Goal: Information Seeking & Learning: Learn about a topic

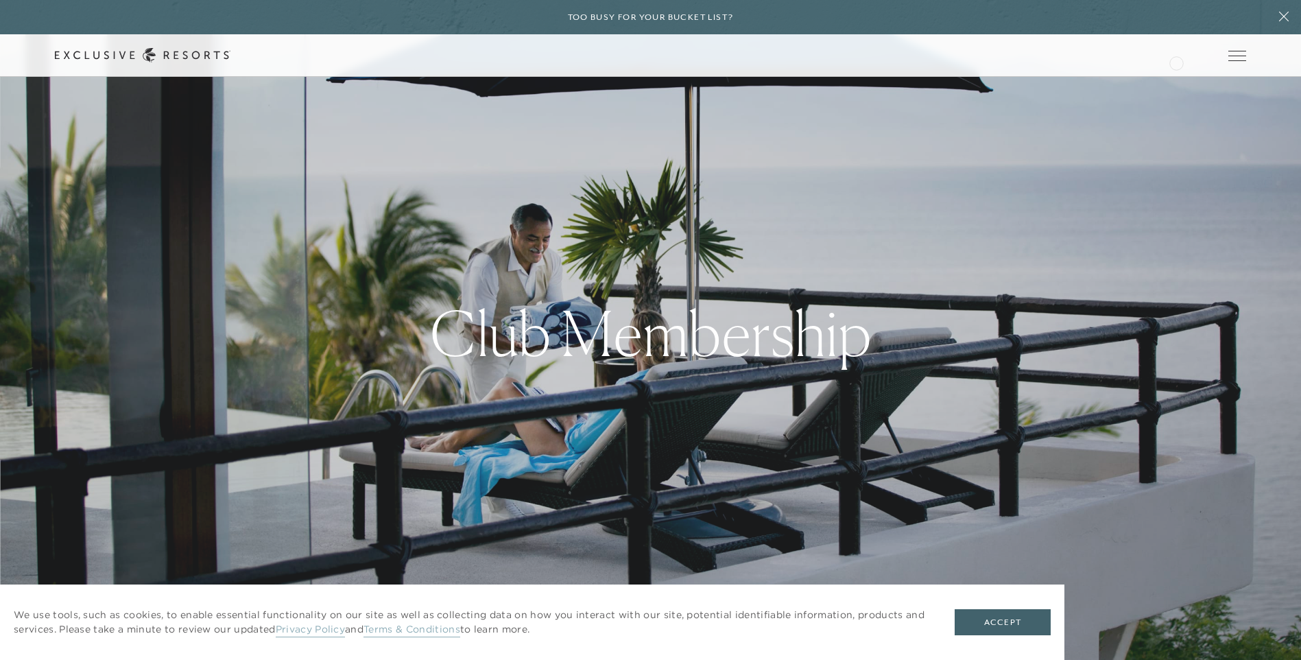
click at [1175, 60] on div "Schedule a Meeting Get Started Visit home page Member Login Schedule a Meeting …" at bounding box center [651, 55] width 1192 height 14
drag, startPoint x: 1175, startPoint y: 60, endPoint x: 1133, endPoint y: 58, distance: 42.6
click at [0, 0] on div "Member Login" at bounding box center [0, 0] width 0 height 0
click at [0, 0] on link "How it works" at bounding box center [0, 0] width 0 height 0
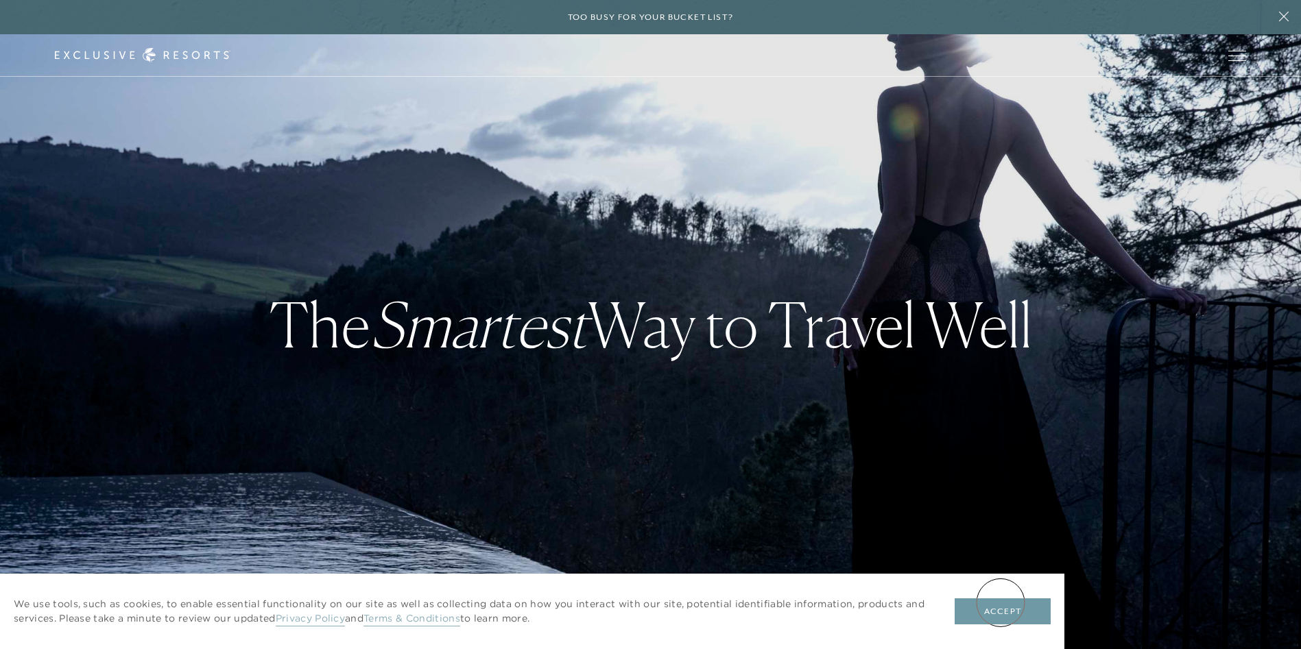
click at [1000, 603] on button "Accept" at bounding box center [1003, 612] width 96 height 26
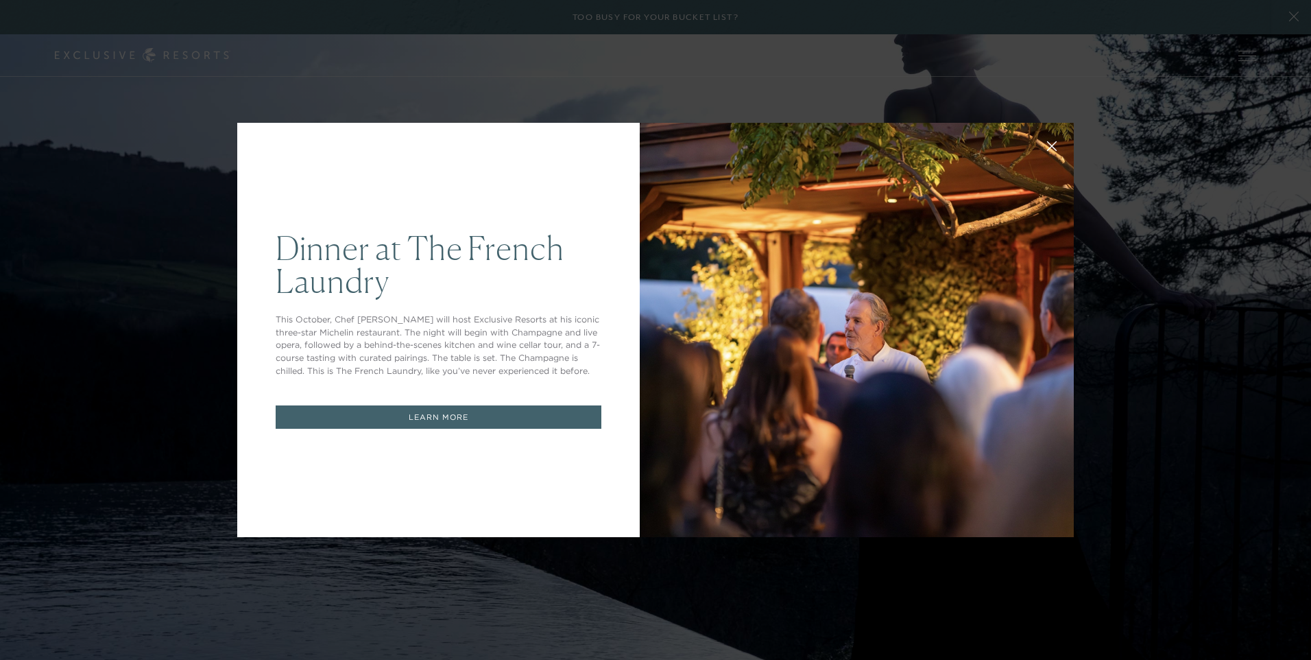
click at [453, 420] on link "LEARN MORE" at bounding box center [439, 417] width 326 height 24
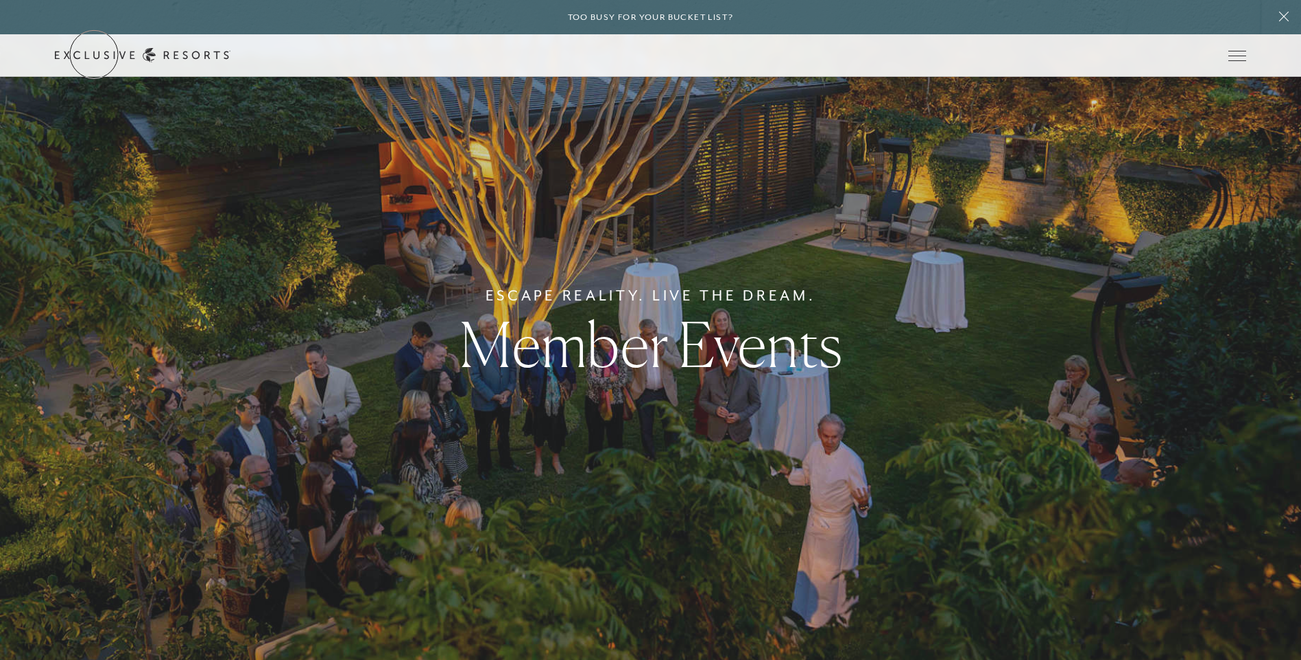
click at [0, 0] on link "Get Started" at bounding box center [0, 0] width 0 height 0
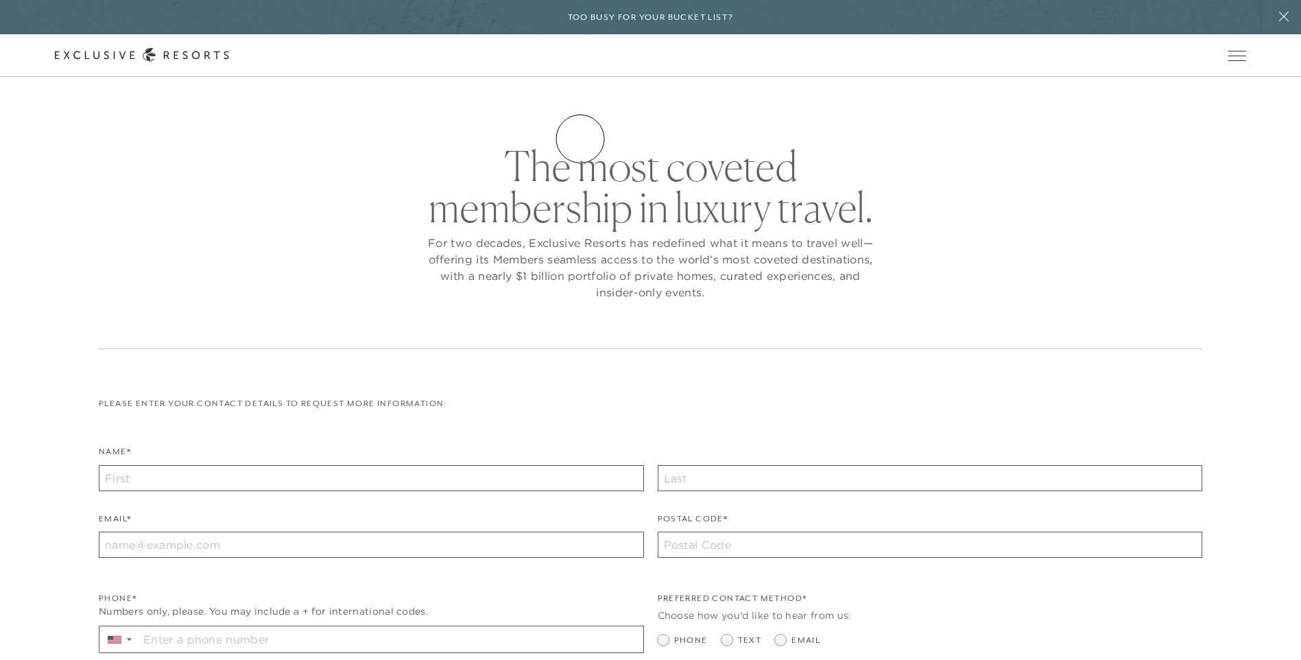
click at [0, 0] on link "How it works" at bounding box center [0, 0] width 0 height 0
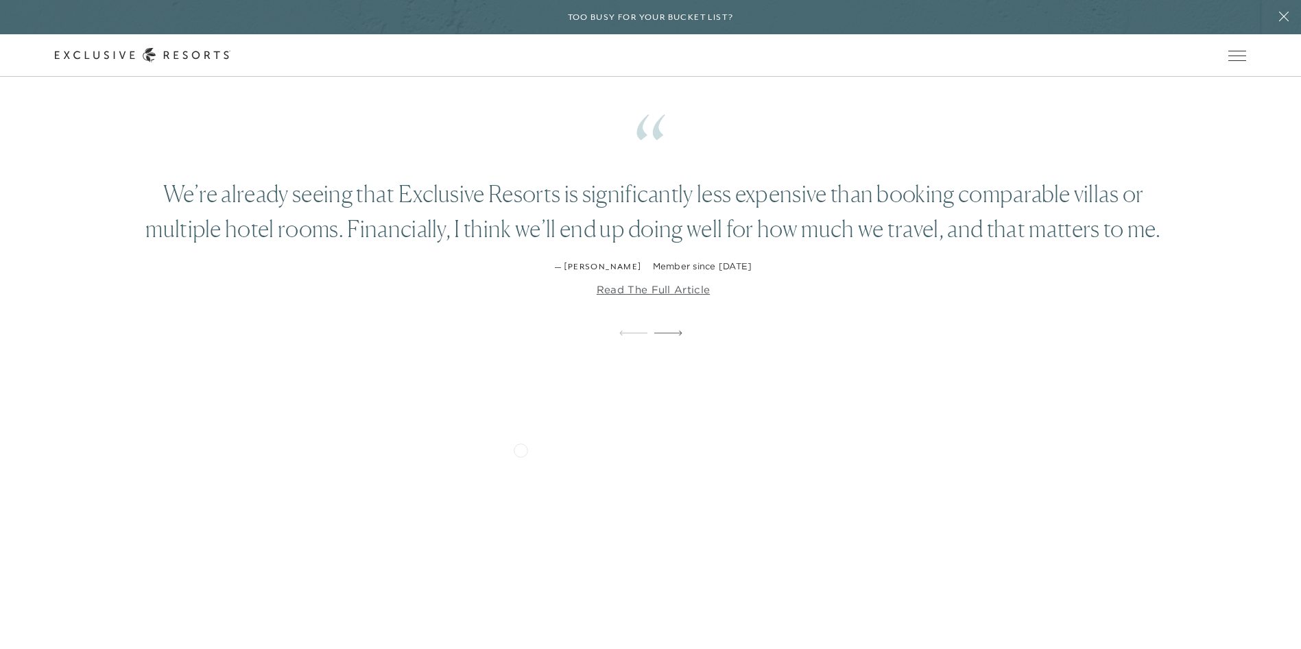
scroll to position [2674, 0]
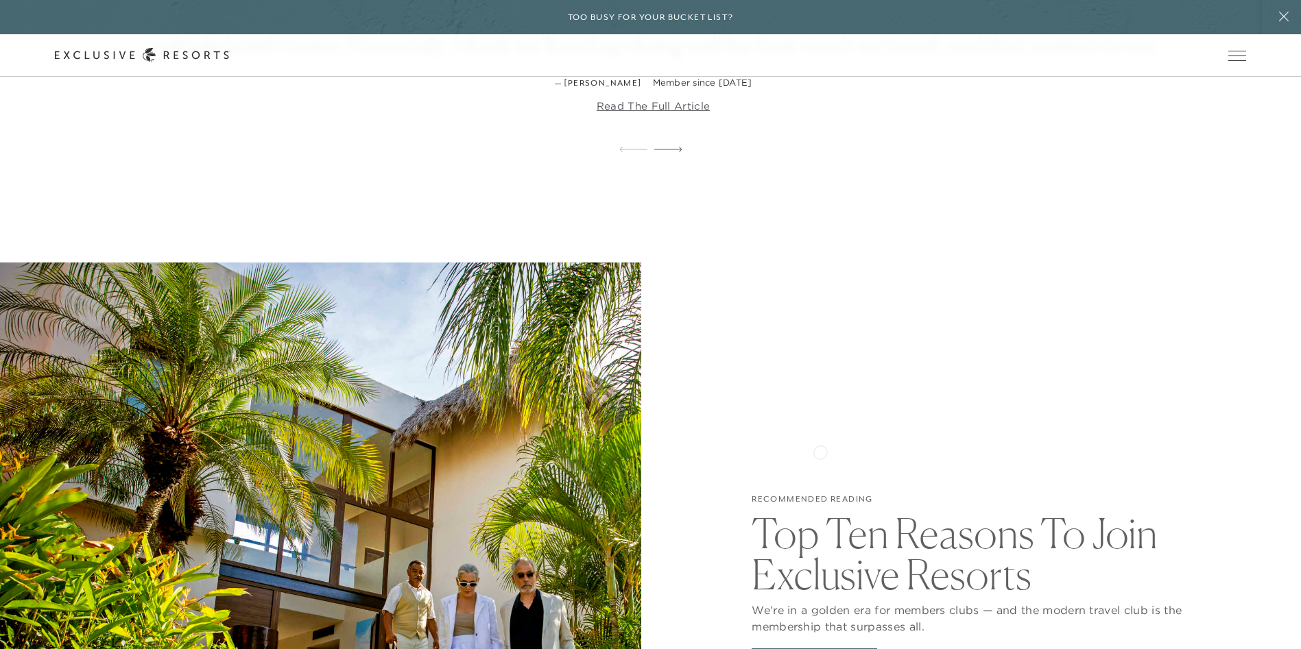
click at [791, 451] on div "Recommended Reading Top Ten Reasons To Join Exclusive Resorts We’re in a golden…" at bounding box center [980, 587] width 641 height 649
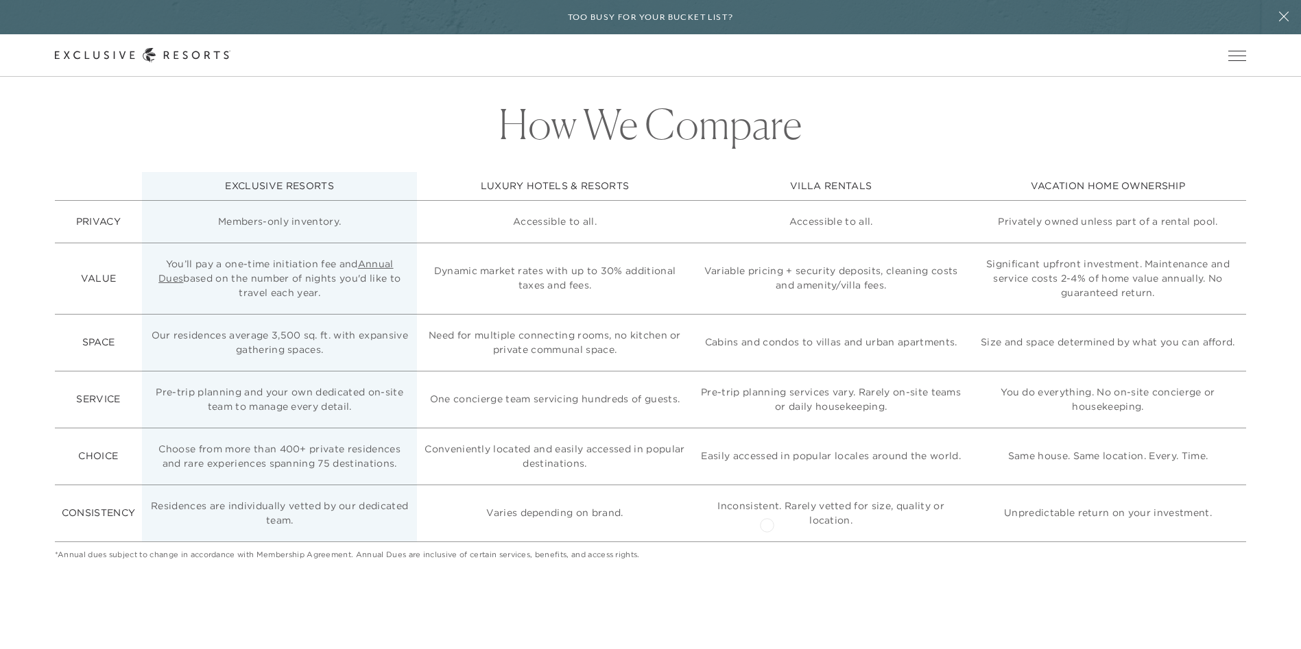
scroll to position [3634, 0]
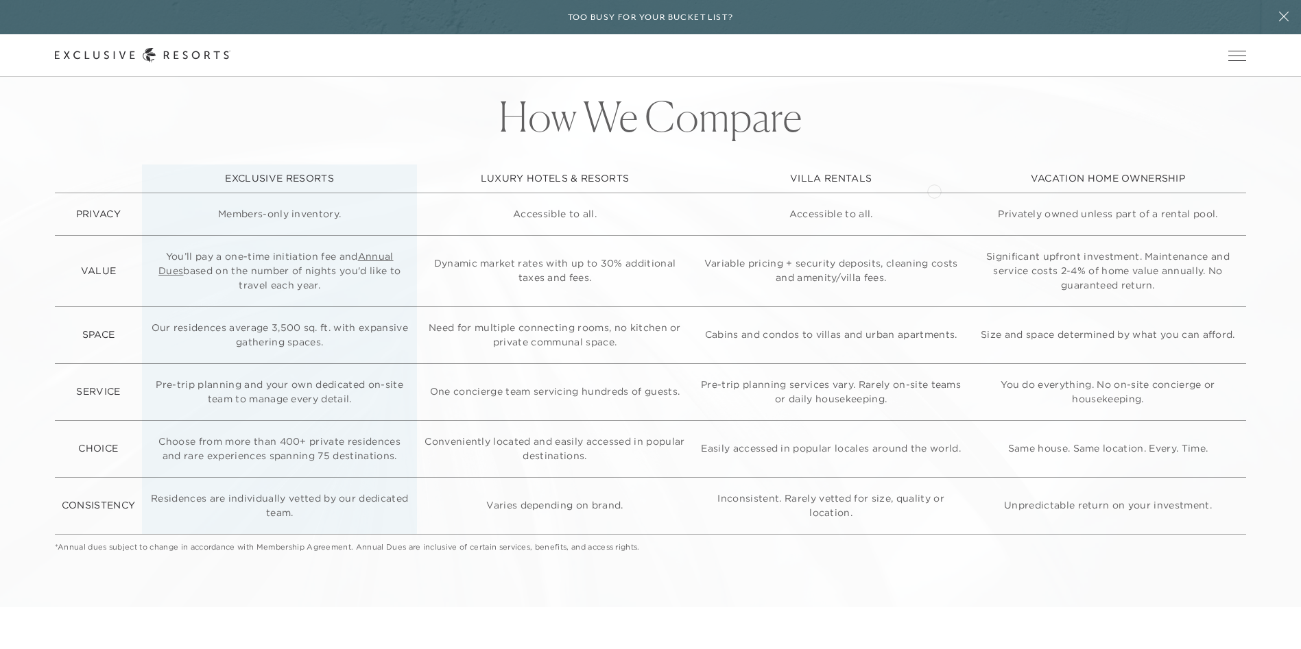
click at [934, 190] on div "How We Compare EXCLUSIVE RESORTS LUXURY HOTELS & RESORTS VILLA RENTALS VACATION…" at bounding box center [650, 328] width 1301 height 560
click at [0, 0] on link "Member Login" at bounding box center [0, 0] width 0 height 0
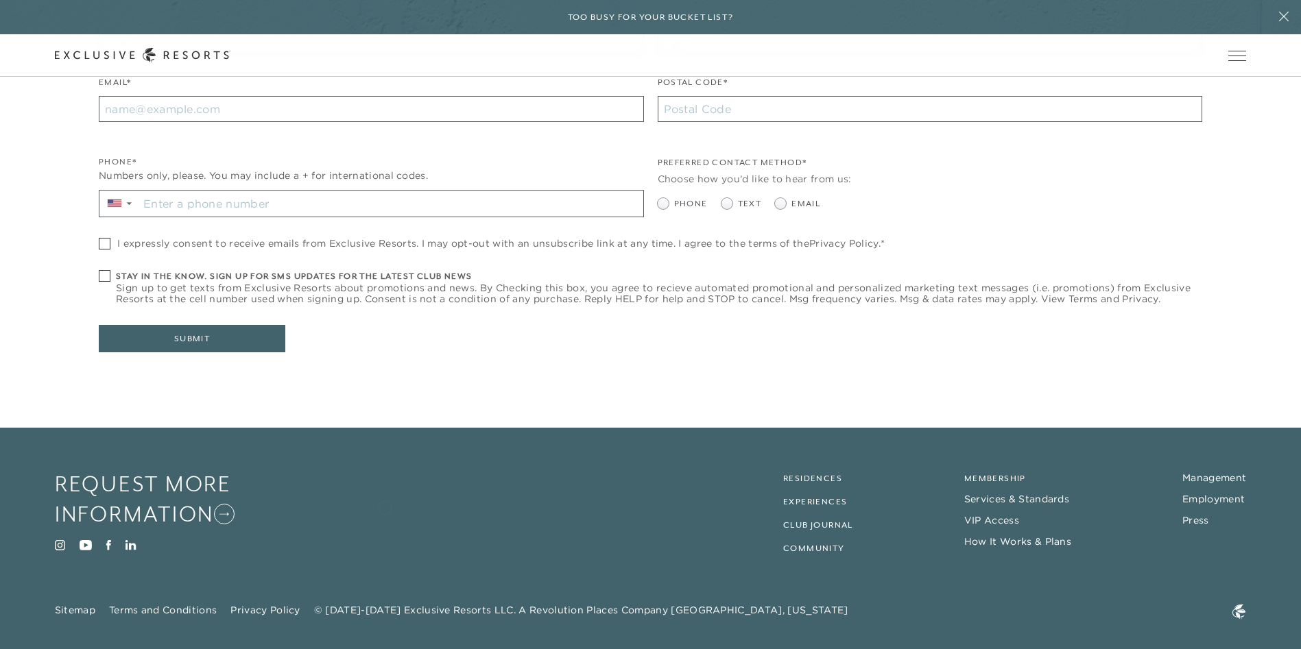
scroll to position [6467, 0]
